Goal: Information Seeking & Learning: Learn about a topic

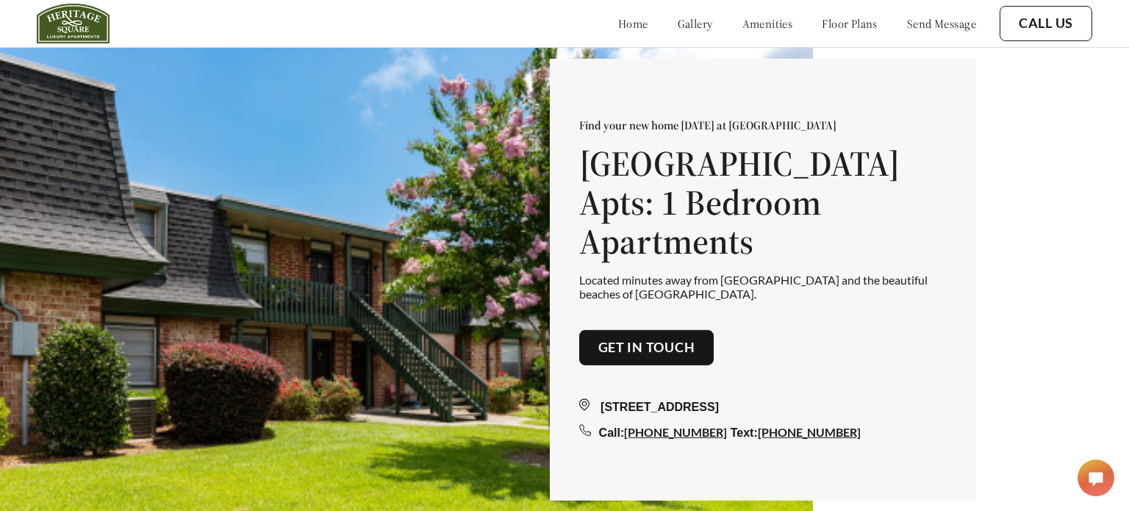
click at [93, 8] on img at bounding box center [73, 24] width 73 height 40
click at [97, 8] on img at bounding box center [73, 24] width 73 height 40
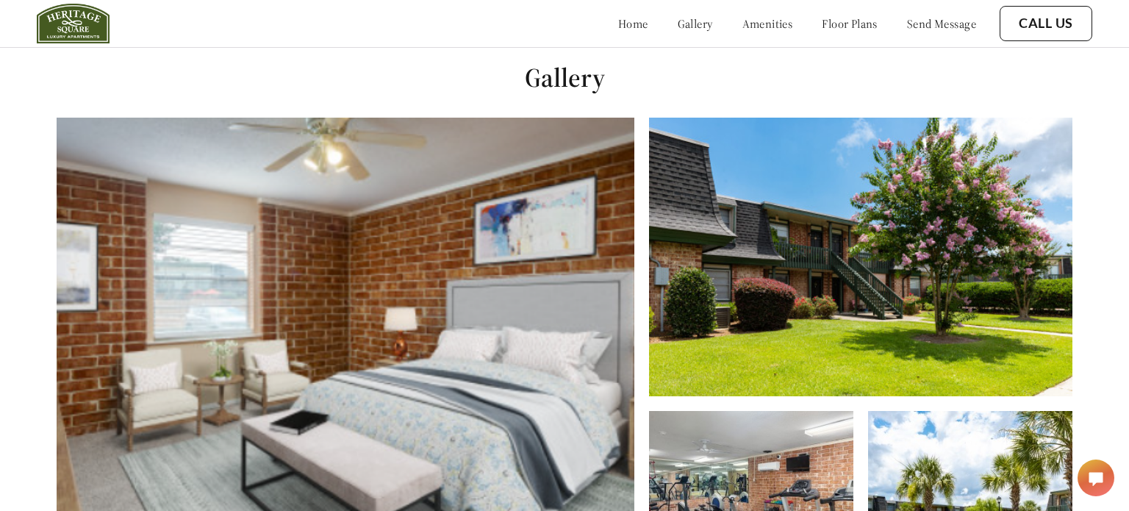
scroll to position [511, 0]
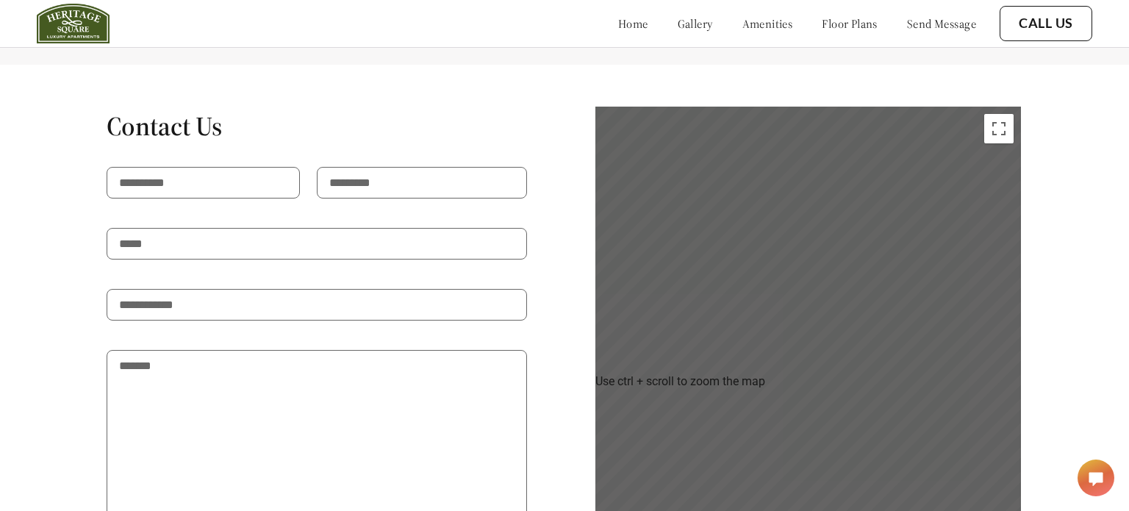
scroll to position [2436, 0]
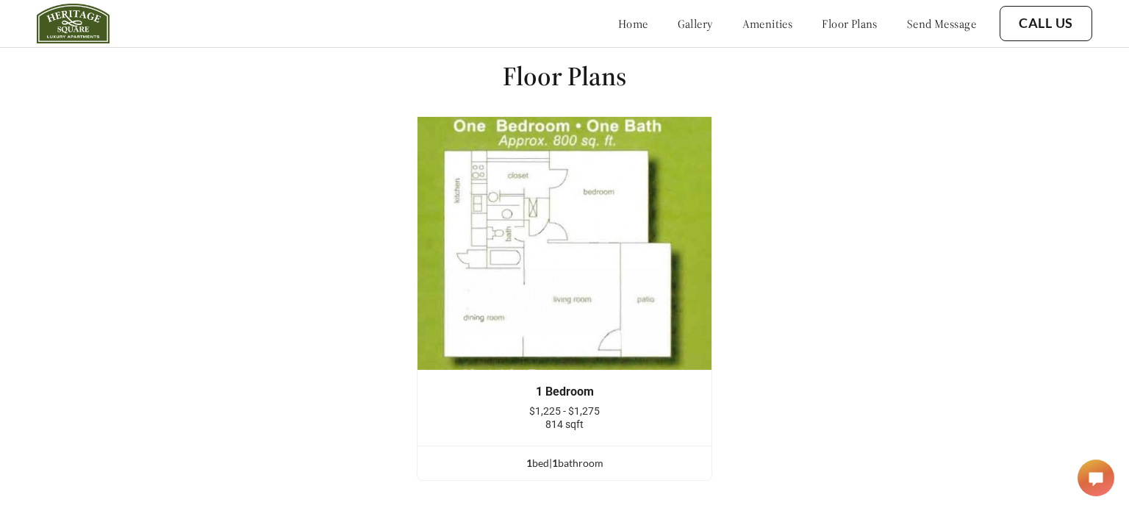
scroll to position [1852, 0]
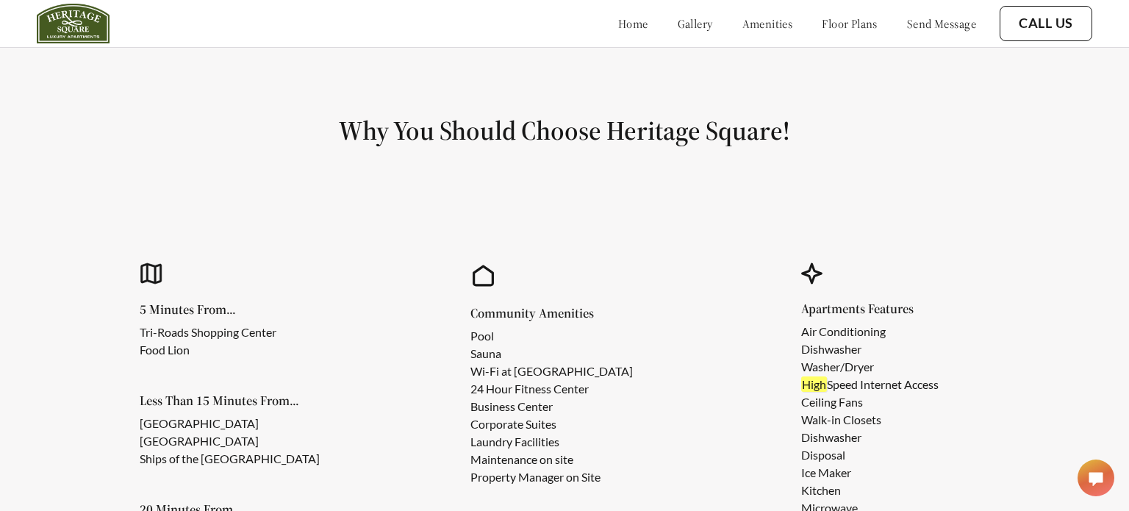
scroll to position [1165, 0]
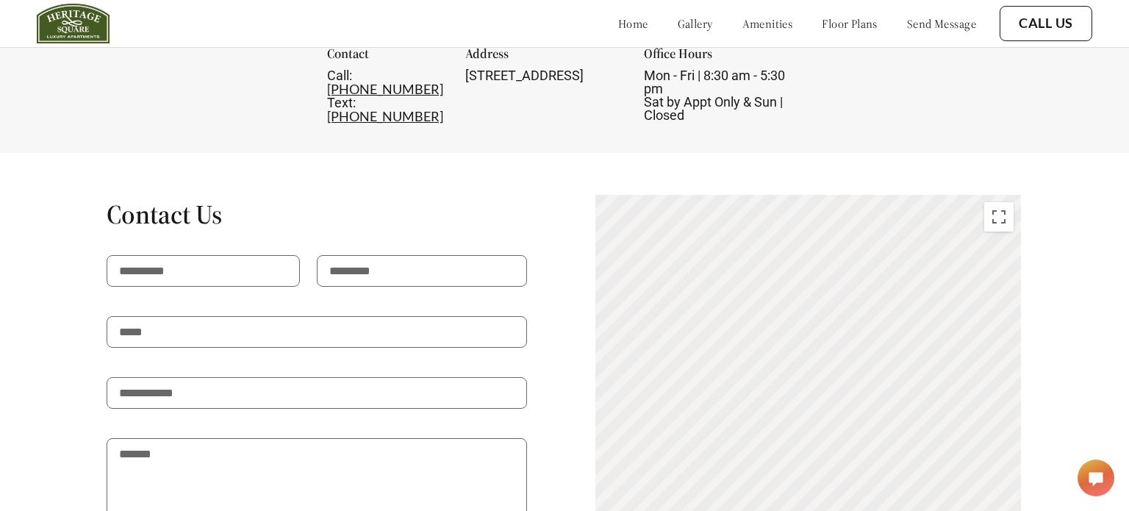
scroll to position [2641, 0]
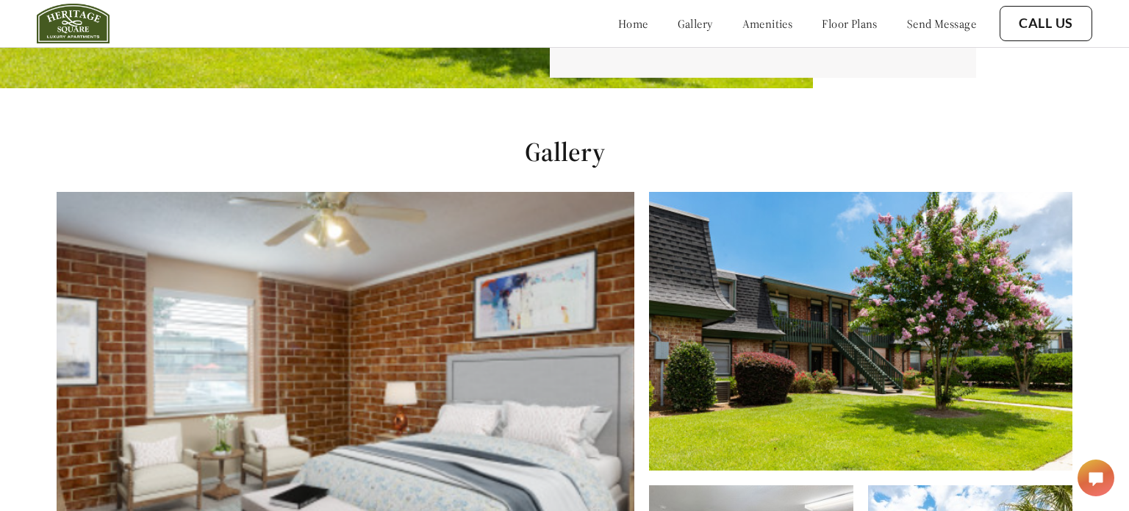
scroll to position [511, 0]
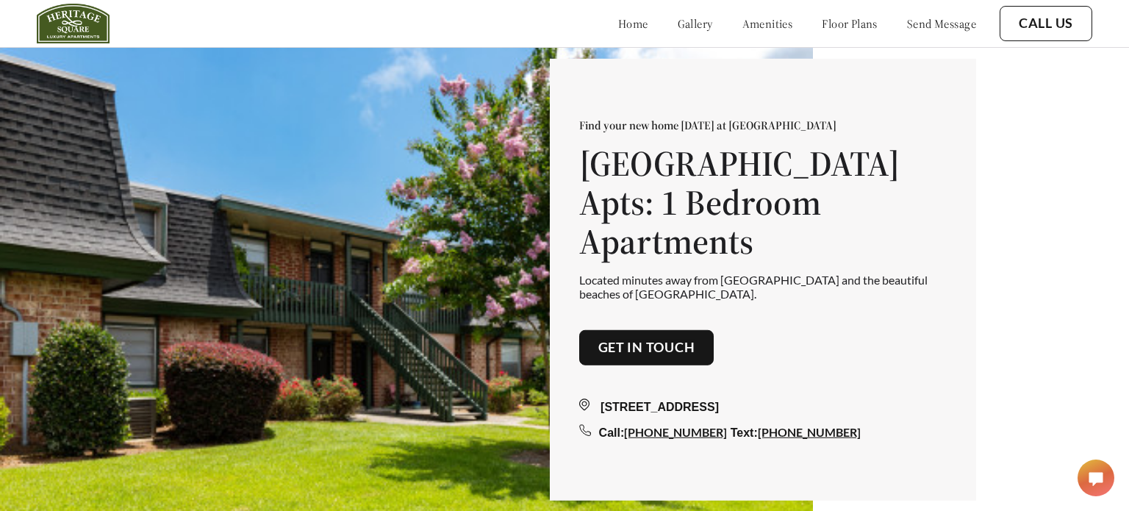
scroll to position [511, 0]
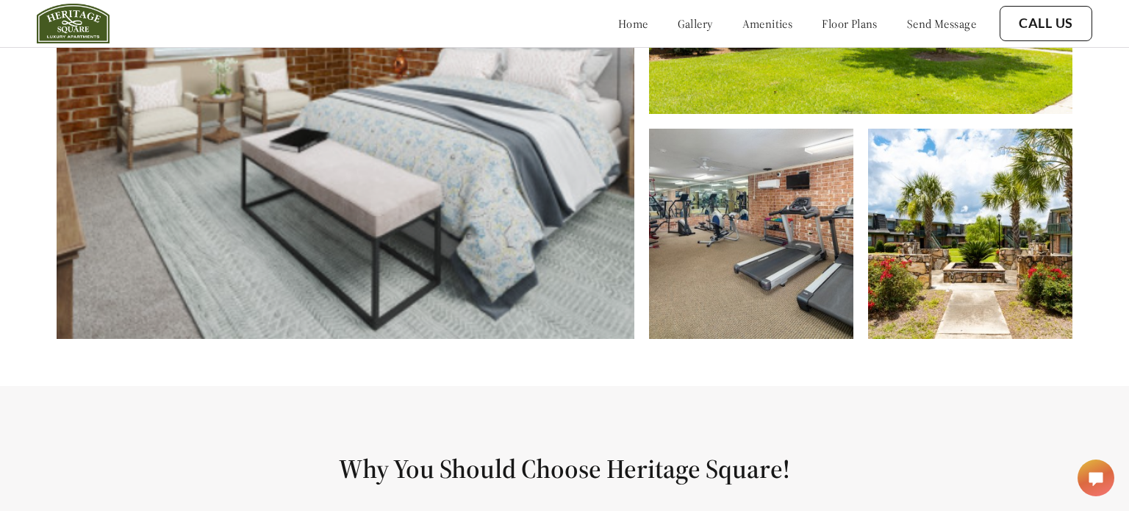
scroll to position [1084, 0]
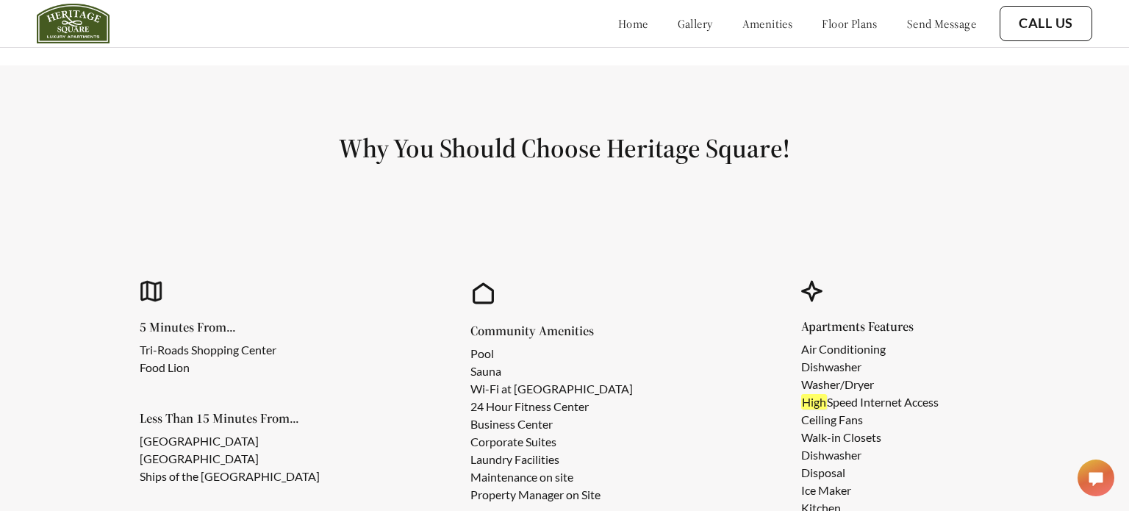
scroll to position [1165, 0]
